Goal: Task Accomplishment & Management: Manage account settings

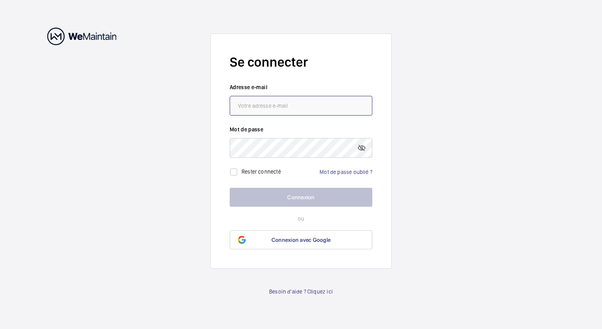
type input "[PERSON_NAME][EMAIL_ADDRESS][DOMAIN_NAME]"
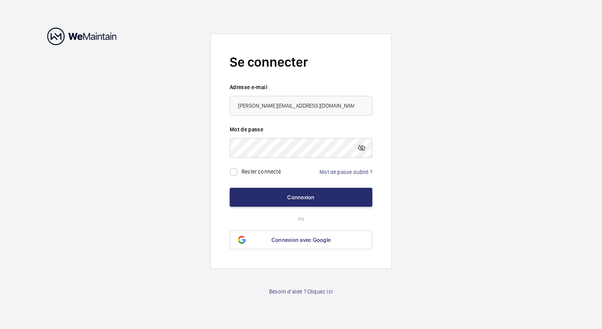
click at [174, 203] on wm-front-auth-container "Se connecter Adresse e-mail [PERSON_NAME][EMAIL_ADDRESS][DOMAIN_NAME] Mot de pa…" at bounding box center [301, 164] width 602 height 329
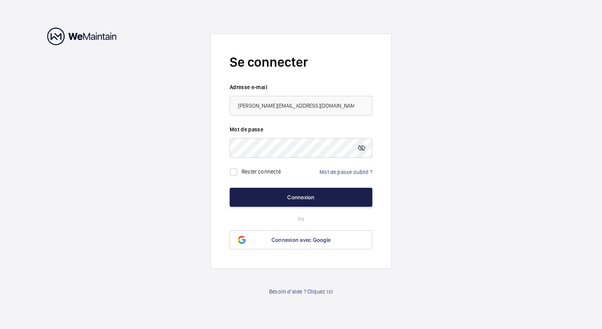
click at [278, 199] on button "Connexion" at bounding box center [301, 197] width 143 height 19
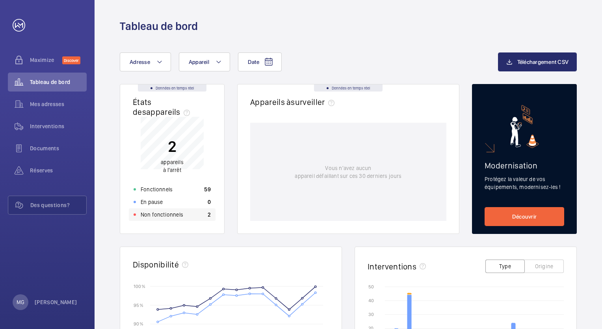
scroll to position [39, 0]
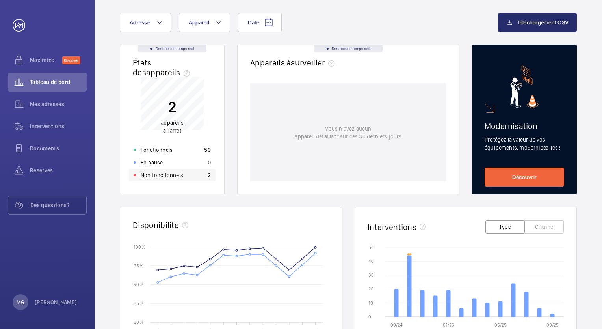
click at [172, 173] on p "Non fonctionnels" at bounding box center [162, 175] width 43 height 8
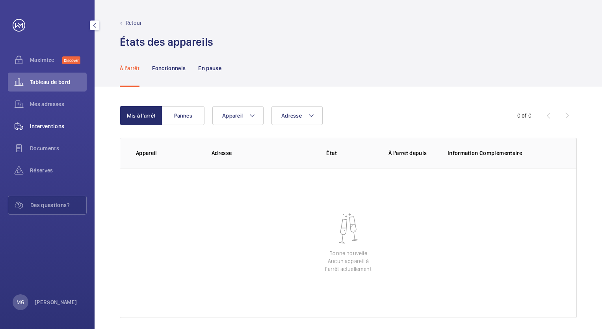
click at [43, 121] on div "Interventions" at bounding box center [47, 126] width 79 height 19
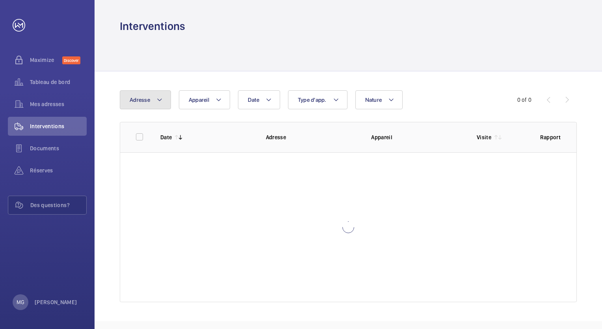
click at [162, 102] on mat-icon at bounding box center [159, 99] width 6 height 9
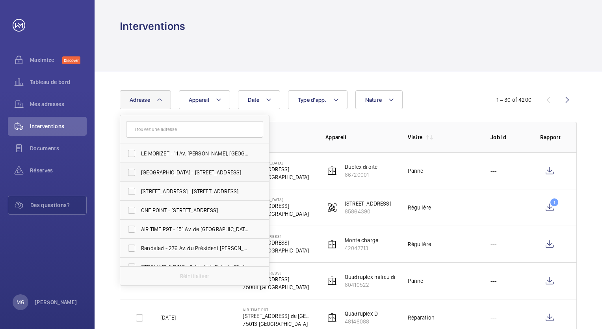
click at [130, 177] on label "[GEOGRAPHIC_DATA] - [STREET_ADDRESS]" at bounding box center [188, 172] width 137 height 19
click at [130, 177] on input "[GEOGRAPHIC_DATA] - [STREET_ADDRESS]" at bounding box center [132, 172] width 16 height 16
checkbox input "true"
click at [460, 95] on div "Date Adresse 1 LE MORIZET - 11 Av. [PERSON_NAME], [GEOGRAPHIC_DATA][STREET_ADDR…" at bounding box center [301, 99] width 362 height 19
